Goal: Task Accomplishment & Management: Use online tool/utility

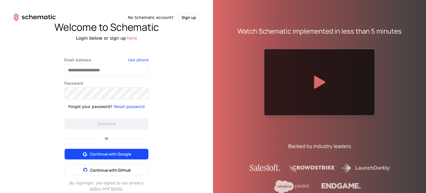
click at [94, 153] on span "Continue with Google" at bounding box center [110, 154] width 41 height 6
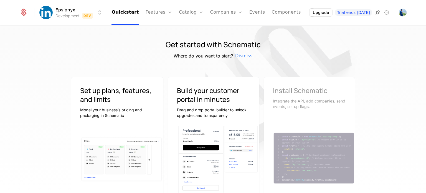
click at [380, 13] on icon at bounding box center [377, 12] width 7 height 7
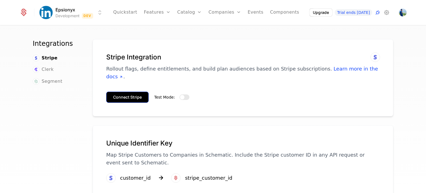
click at [123, 91] on button "Connect Stripe" at bounding box center [127, 96] width 42 height 11
click at [180, 95] on span "button" at bounding box center [182, 97] width 4 height 4
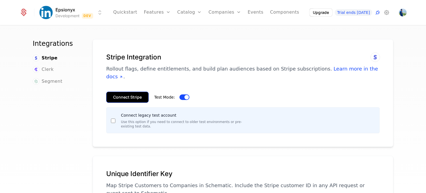
click at [115, 91] on button "Connect Stripe" at bounding box center [127, 96] width 42 height 11
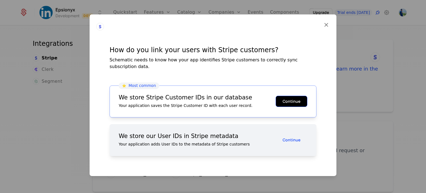
click at [300, 96] on button "Continue" at bounding box center [292, 101] width 32 height 11
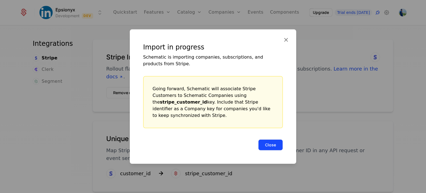
click at [265, 144] on button "Close" at bounding box center [270, 144] width 25 height 11
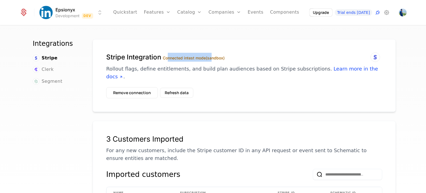
drag, startPoint x: 166, startPoint y: 58, endPoint x: 214, endPoint y: 56, distance: 48.3
click at [214, 56] on label "Connected in test mode (sandbox)" at bounding box center [194, 57] width 62 height 5
click at [234, 63] on div "Stripe Integration Connected in test mode (sandbox) Rollout flags, define entit…" at bounding box center [244, 67] width 276 height 28
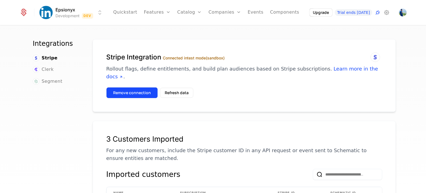
click at [127, 87] on button "Remove connection" at bounding box center [132, 92] width 52 height 11
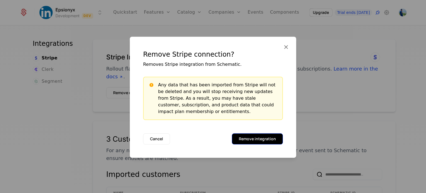
click at [250, 141] on button "Remove integration" at bounding box center [257, 138] width 51 height 11
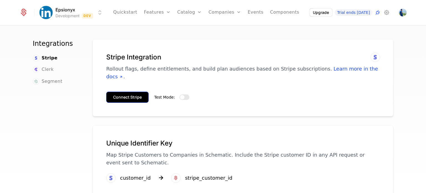
click at [119, 91] on button "Connect Stripe" at bounding box center [127, 96] width 42 height 11
click at [180, 94] on button "Test Mode:" at bounding box center [184, 97] width 10 height 6
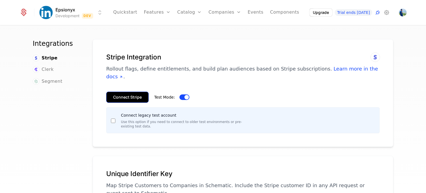
click at [115, 91] on button "Connect Stripe" at bounding box center [127, 96] width 42 height 11
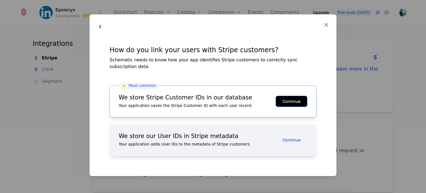
click at [283, 97] on button "Continue" at bounding box center [292, 101] width 32 height 11
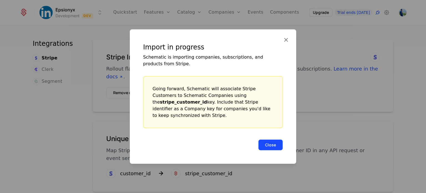
click at [268, 141] on button "Close" at bounding box center [270, 144] width 25 height 11
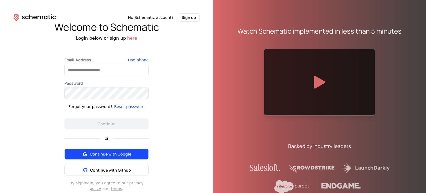
click at [108, 154] on span "Continue with Google" at bounding box center [110, 154] width 41 height 6
